Goal: Information Seeking & Learning: Learn about a topic

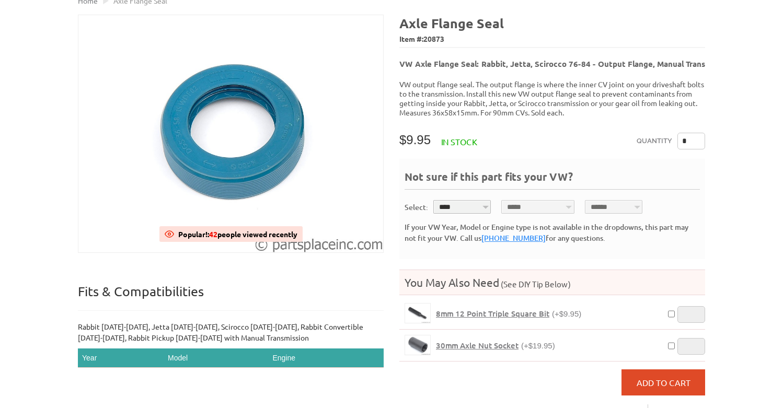
scroll to position [114, 0]
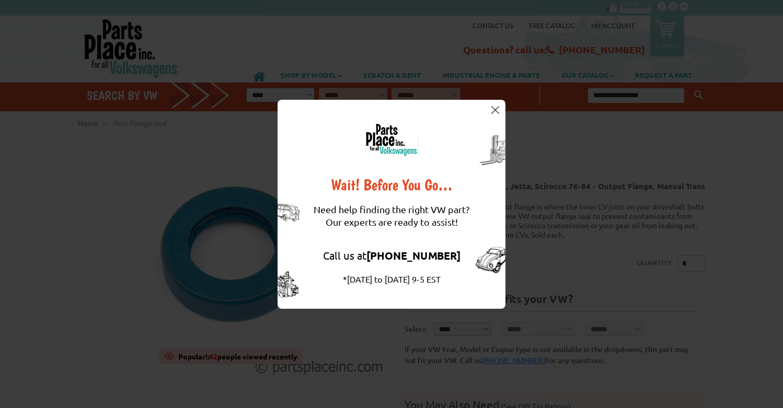
click at [497, 114] on button at bounding box center [495, 110] width 10 height 10
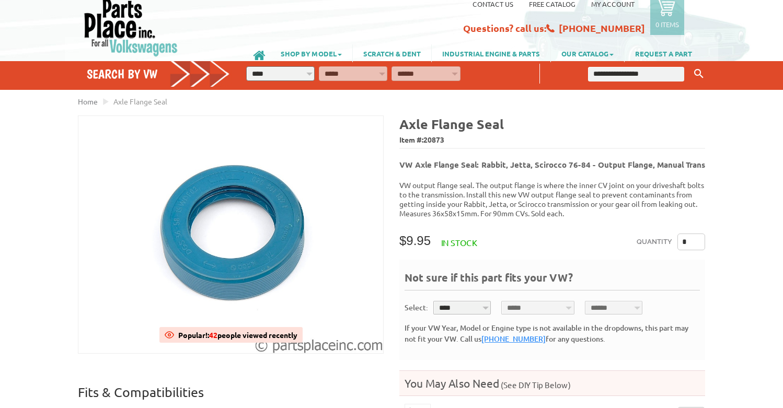
scroll to position [15, 0]
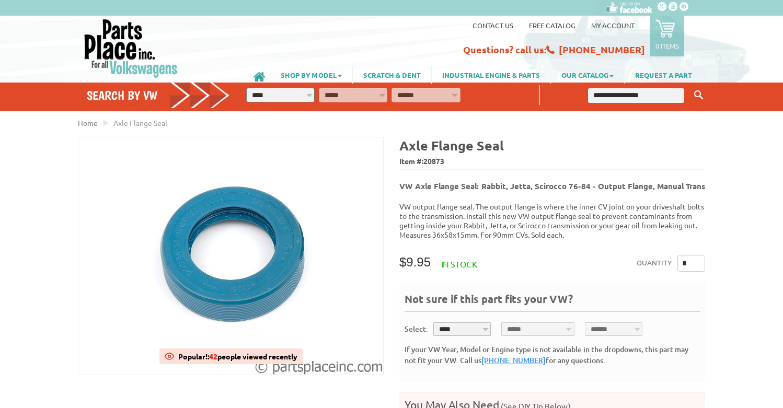
click at [152, 126] on span "Axle Flange Seal" at bounding box center [140, 122] width 54 height 9
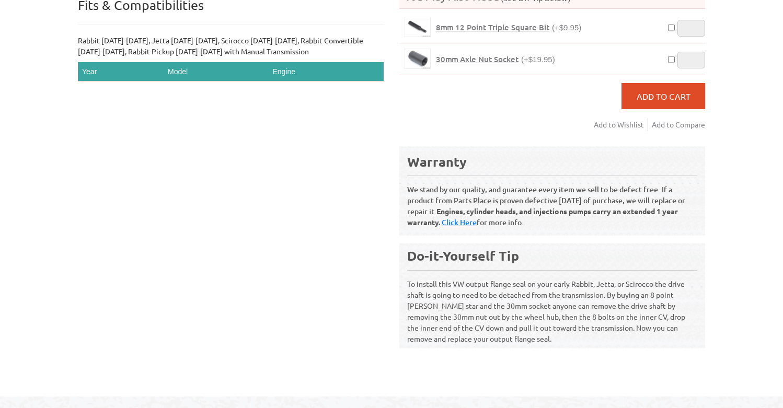
scroll to position [410, 0]
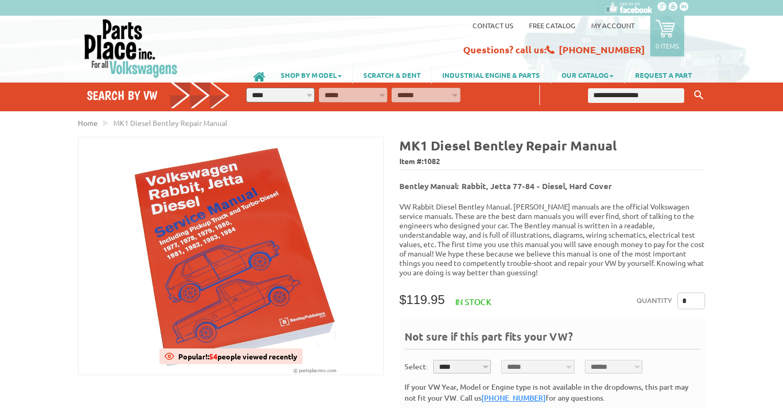
click at [545, 210] on p "VW Rabbit Diesel Bentley Manual. Robert Bentley manuals are the official Volksw…" at bounding box center [552, 239] width 306 height 75
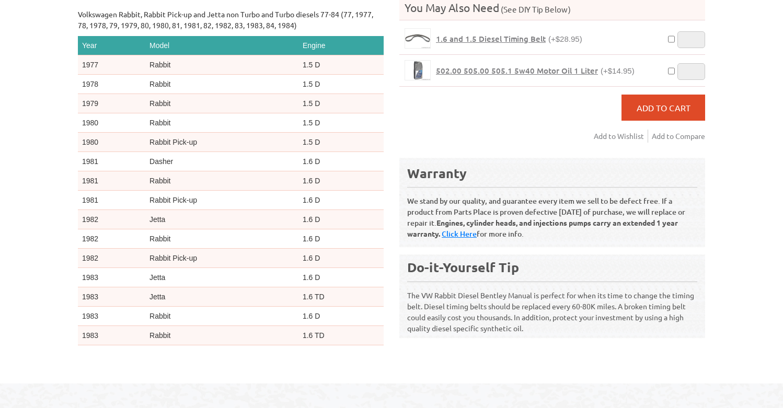
scroll to position [432, 0]
